Goal: Transaction & Acquisition: Book appointment/travel/reservation

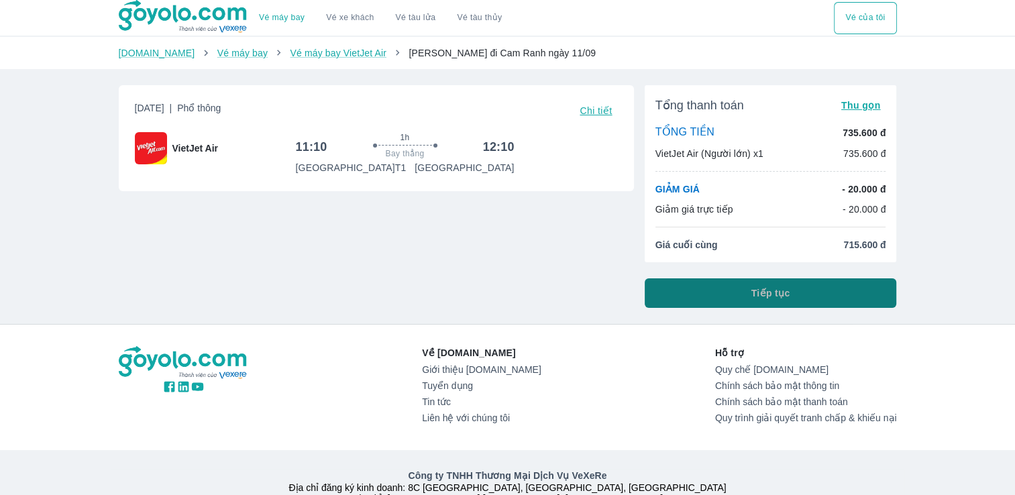
click at [724, 300] on button "Tiếp tục" at bounding box center [771, 293] width 252 height 30
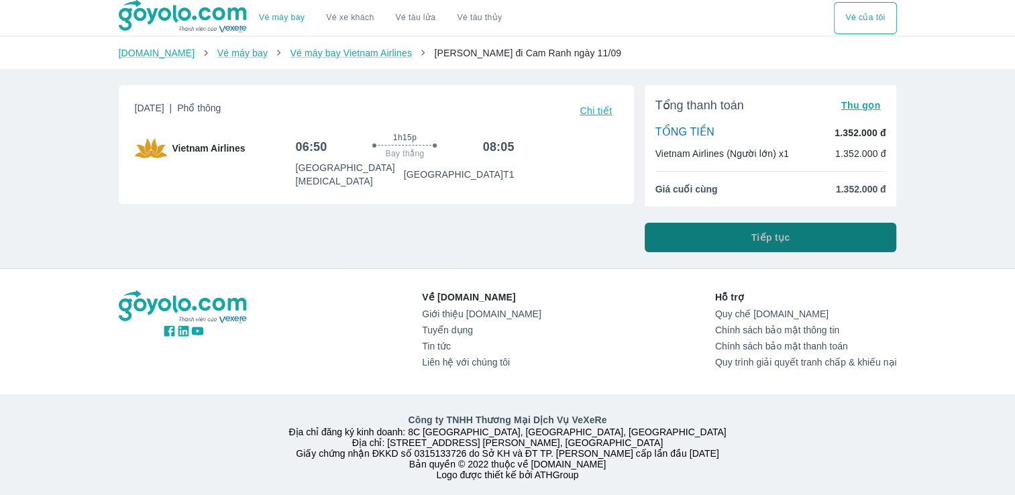
click at [759, 232] on span "Tiếp tục" at bounding box center [770, 237] width 39 height 13
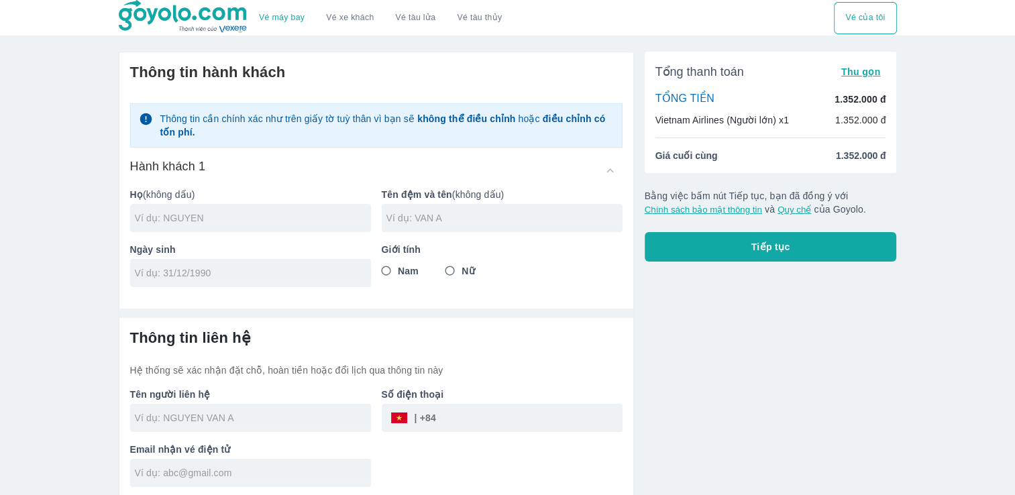
click at [193, 216] on input "text" at bounding box center [253, 217] width 236 height 13
